Goal: Check status: Check status

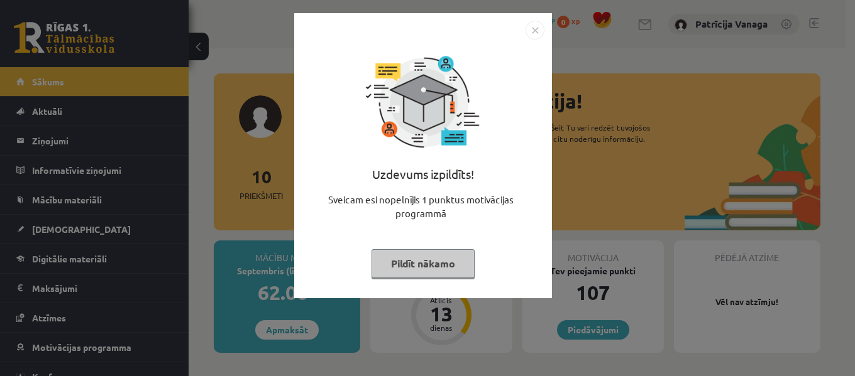
click at [530, 28] on img "Close" at bounding box center [534, 30] width 19 height 19
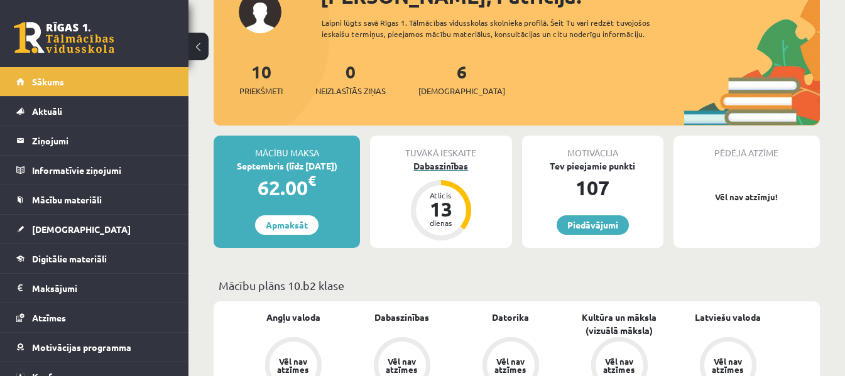
scroll to position [189, 0]
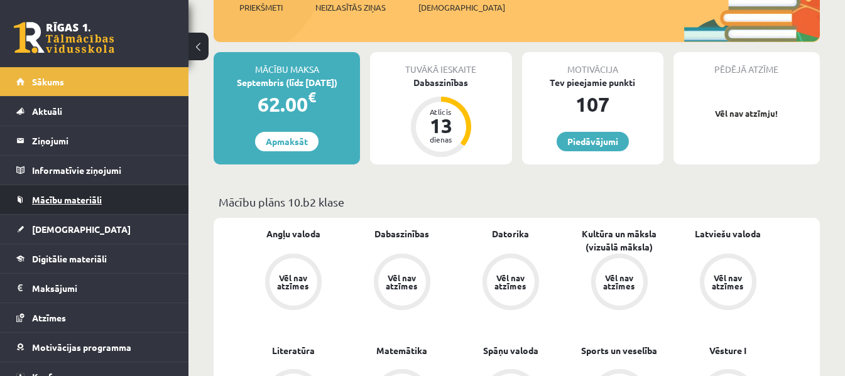
click at [119, 203] on link "Mācību materiāli" at bounding box center [94, 199] width 157 height 29
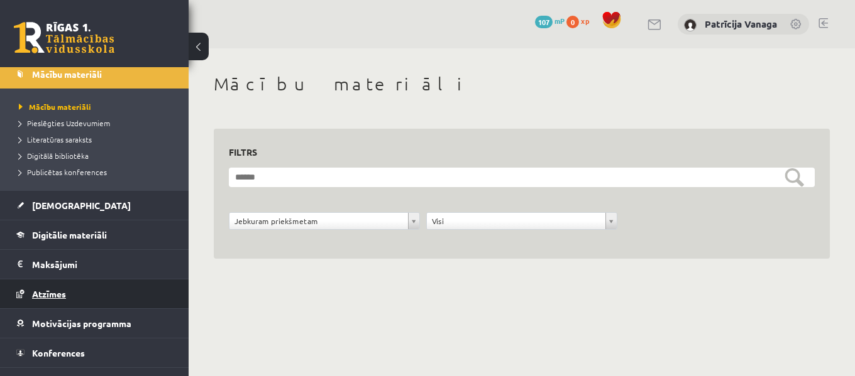
scroll to position [146, 0]
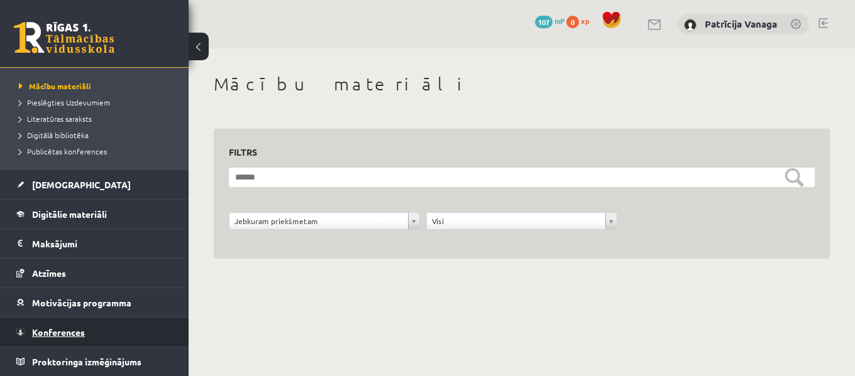
click at [70, 324] on link "Konferences" at bounding box center [94, 332] width 157 height 29
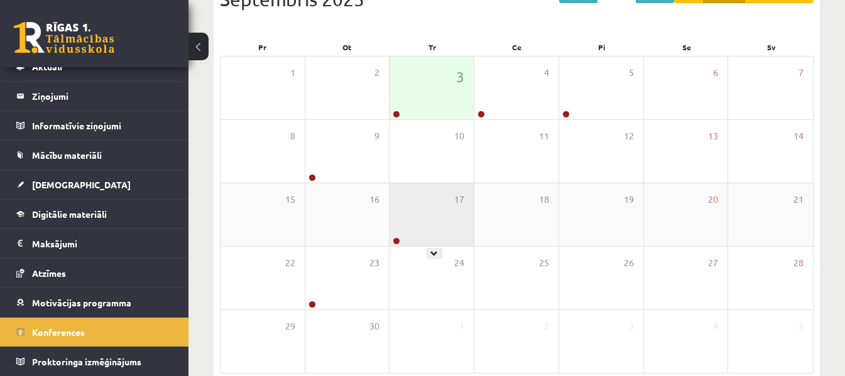
scroll to position [224, 0]
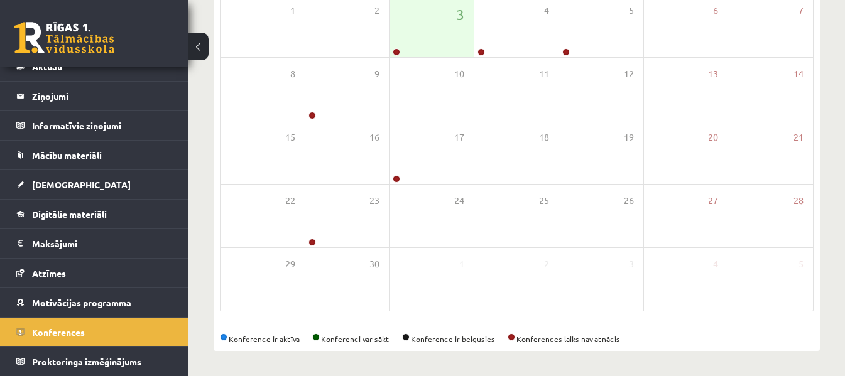
click at [517, 339] on div "Konference ir aktīva Konferenci var sākt Konference ir beigusies Konferences la…" at bounding box center [517, 339] width 594 height 11
click at [512, 331] on div "<< Iepr. Šodiena Nāk. >> Gads Mēnesis Nedēļa Diena [DATE] Pr Ot Tr Ce Pi Se Sv …" at bounding box center [517, 133] width 607 height 435
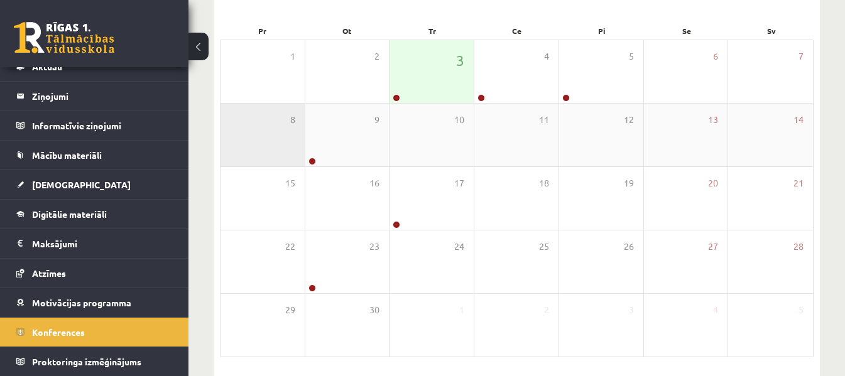
scroll to position [99, 0]
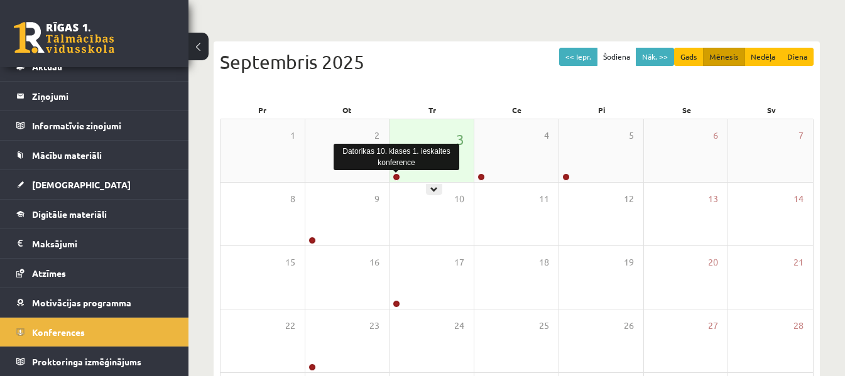
click at [400, 178] on link at bounding box center [397, 177] width 8 height 8
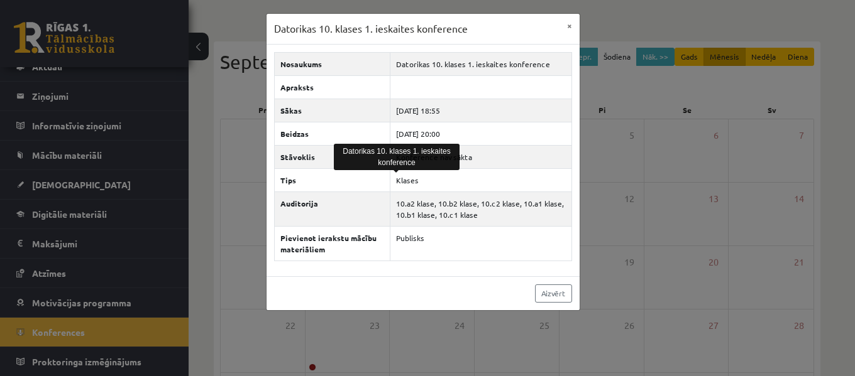
click at [388, 292] on div "Aizvērt" at bounding box center [422, 294] width 313 height 34
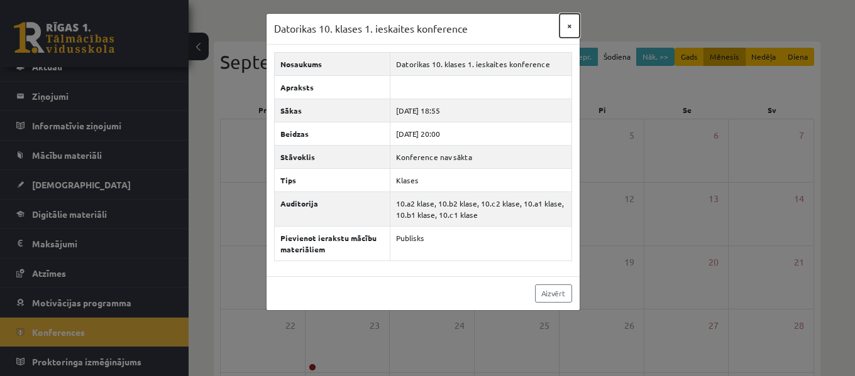
click at [570, 21] on button "×" at bounding box center [569, 26] width 20 height 24
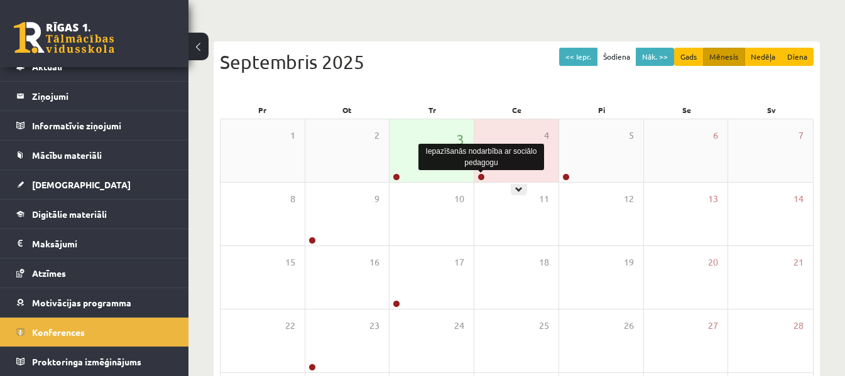
click at [481, 175] on link at bounding box center [482, 177] width 8 height 8
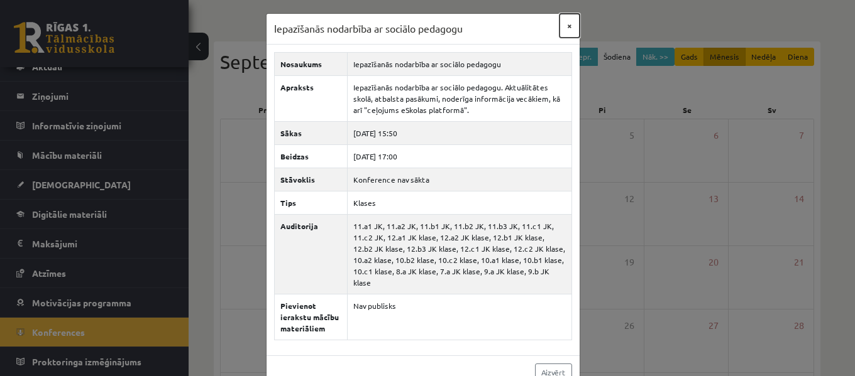
click at [564, 25] on button "×" at bounding box center [569, 26] width 20 height 24
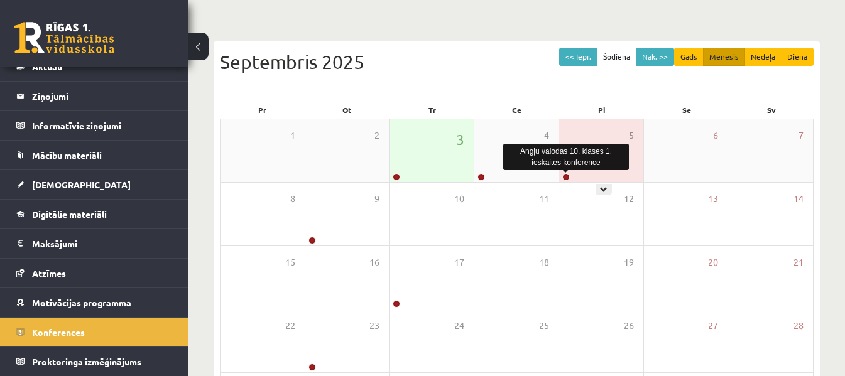
click at [567, 177] on link at bounding box center [567, 177] width 8 height 8
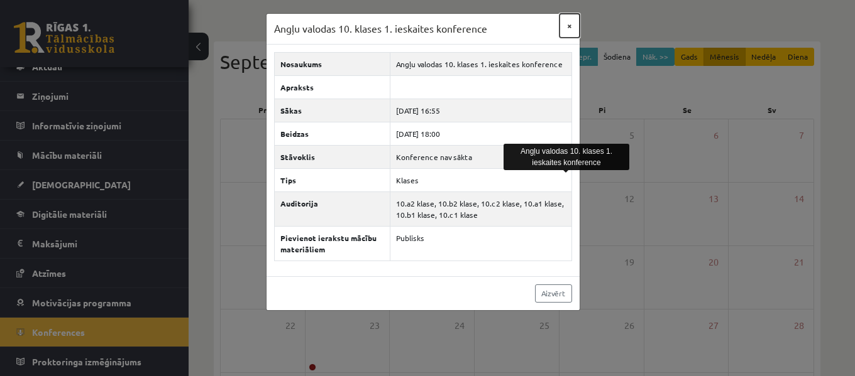
click at [566, 24] on button "×" at bounding box center [569, 26] width 20 height 24
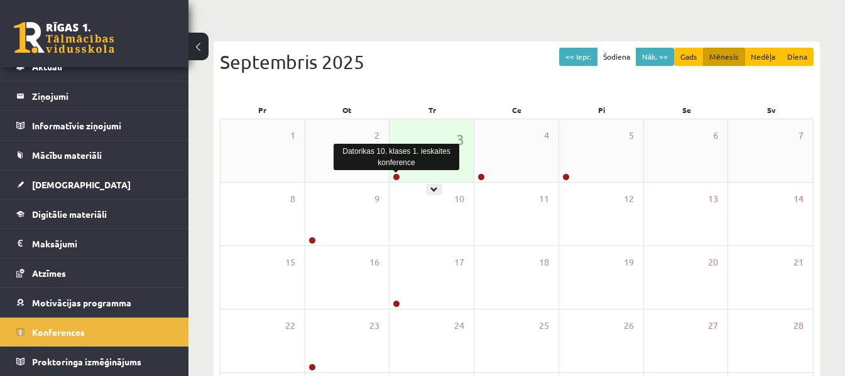
click at [398, 176] on link at bounding box center [397, 177] width 8 height 8
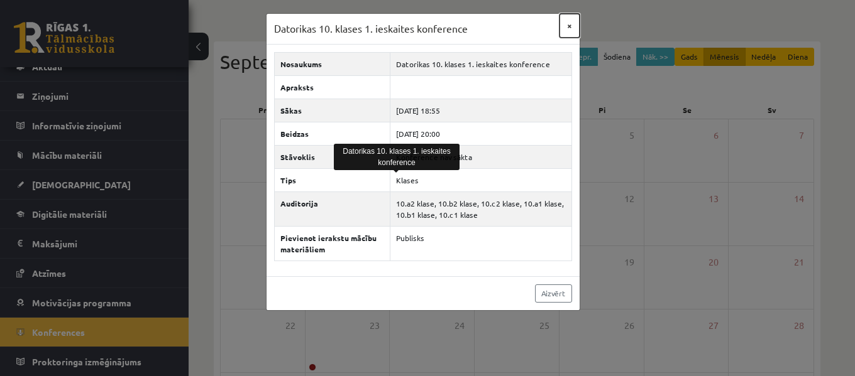
click at [570, 26] on button "×" at bounding box center [569, 26] width 20 height 24
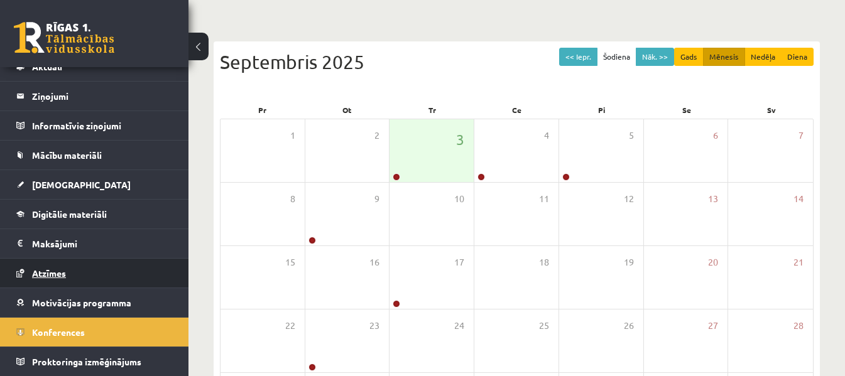
click at [125, 269] on link "Atzīmes" at bounding box center [94, 273] width 157 height 29
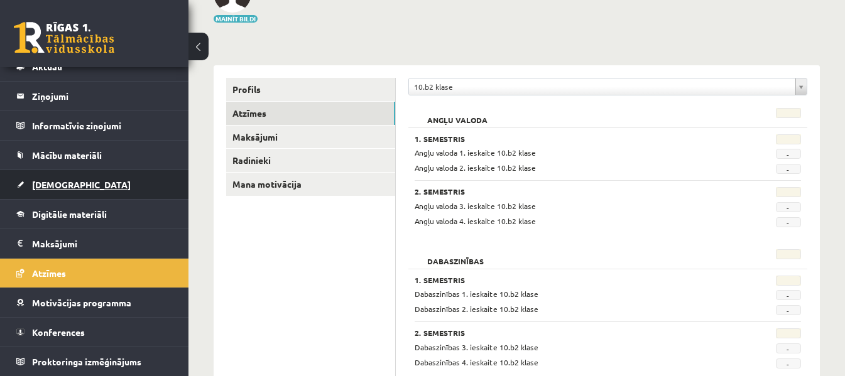
click at [113, 194] on link "[DEMOGRAPHIC_DATA]" at bounding box center [94, 184] width 157 height 29
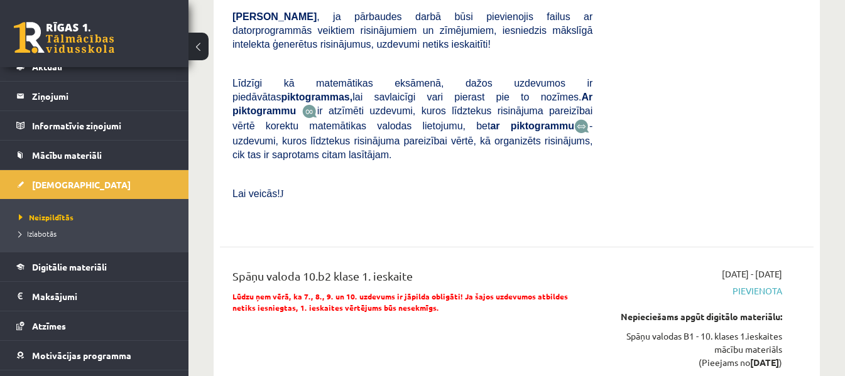
scroll to position [2361, 0]
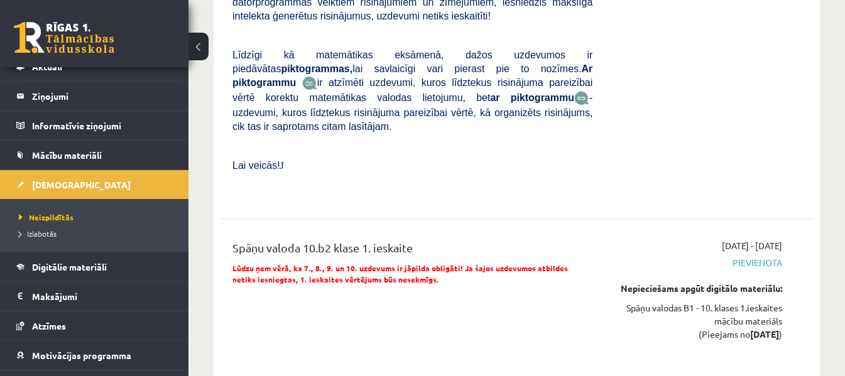
click at [491, 239] on div "Spāņu valoda 10.b2 klase 1. ieskaite Lūdzu ņem vērā, ka 7., 8., 9. un 10. uzdev…" at bounding box center [412, 298] width 379 height 119
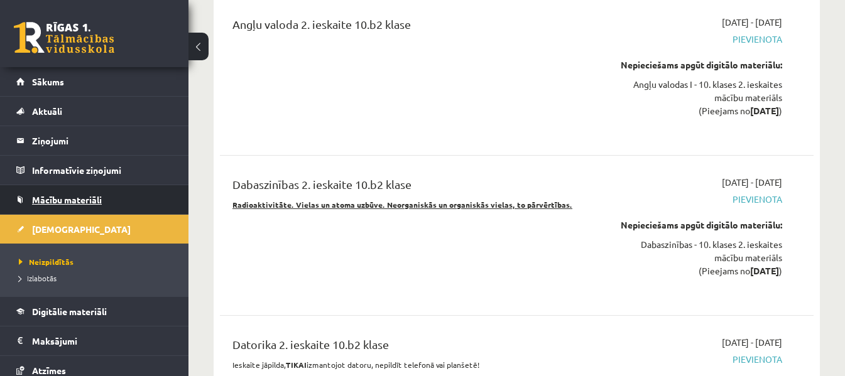
scroll to position [3744, 0]
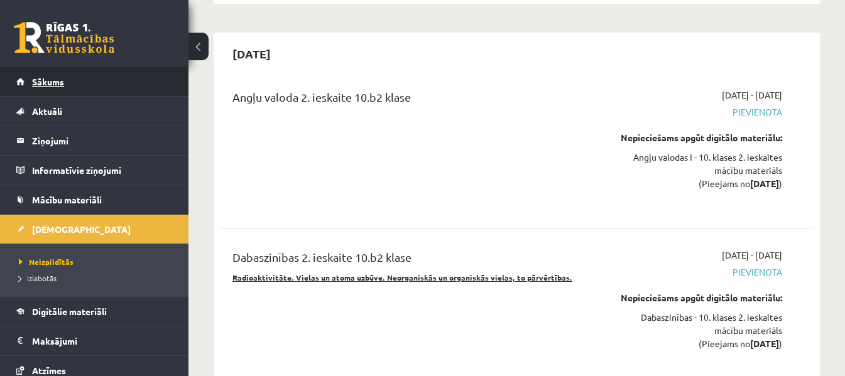
click at [115, 85] on link "Sākums" at bounding box center [94, 81] width 157 height 29
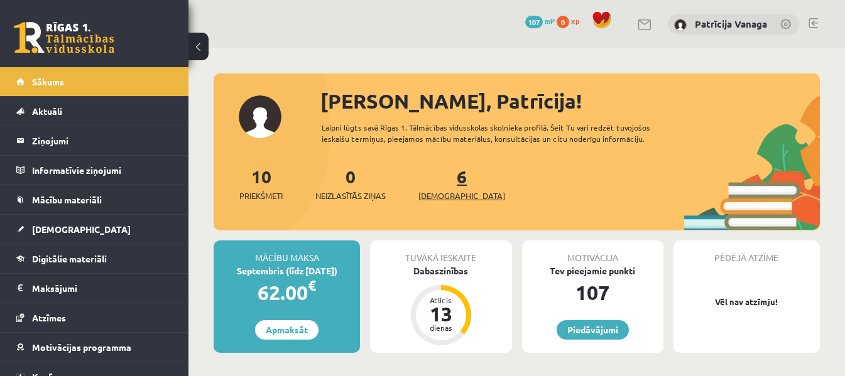
click at [442, 184] on link "6 Ieskaites" at bounding box center [462, 183] width 87 height 37
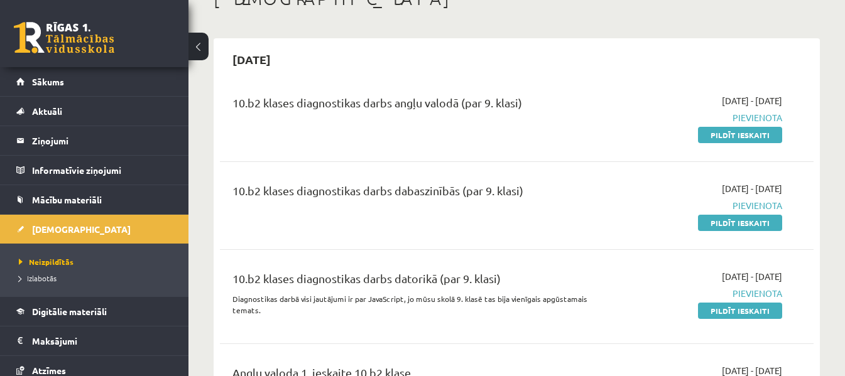
scroll to position [63, 0]
